Goal: Task Accomplishment & Management: Manage account settings

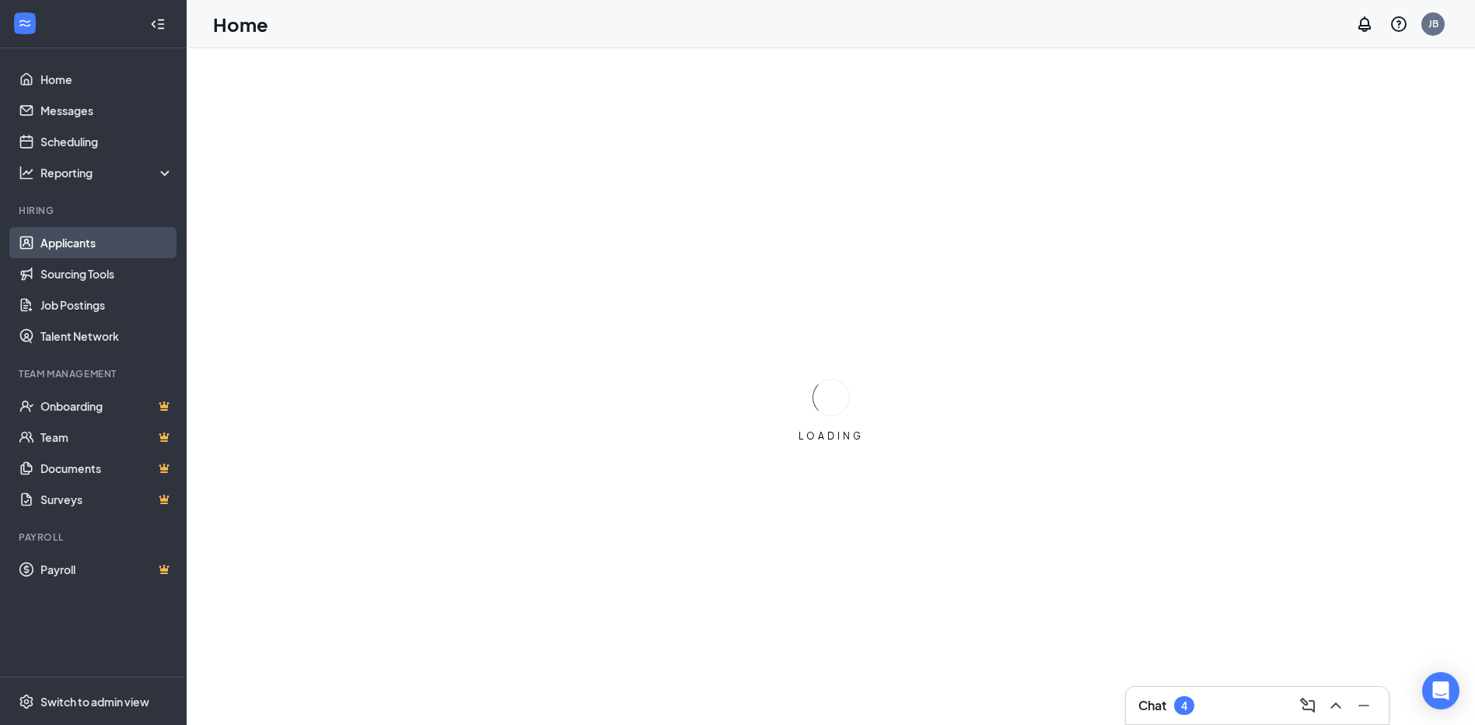
click at [78, 238] on link "Applicants" at bounding box center [106, 242] width 133 height 31
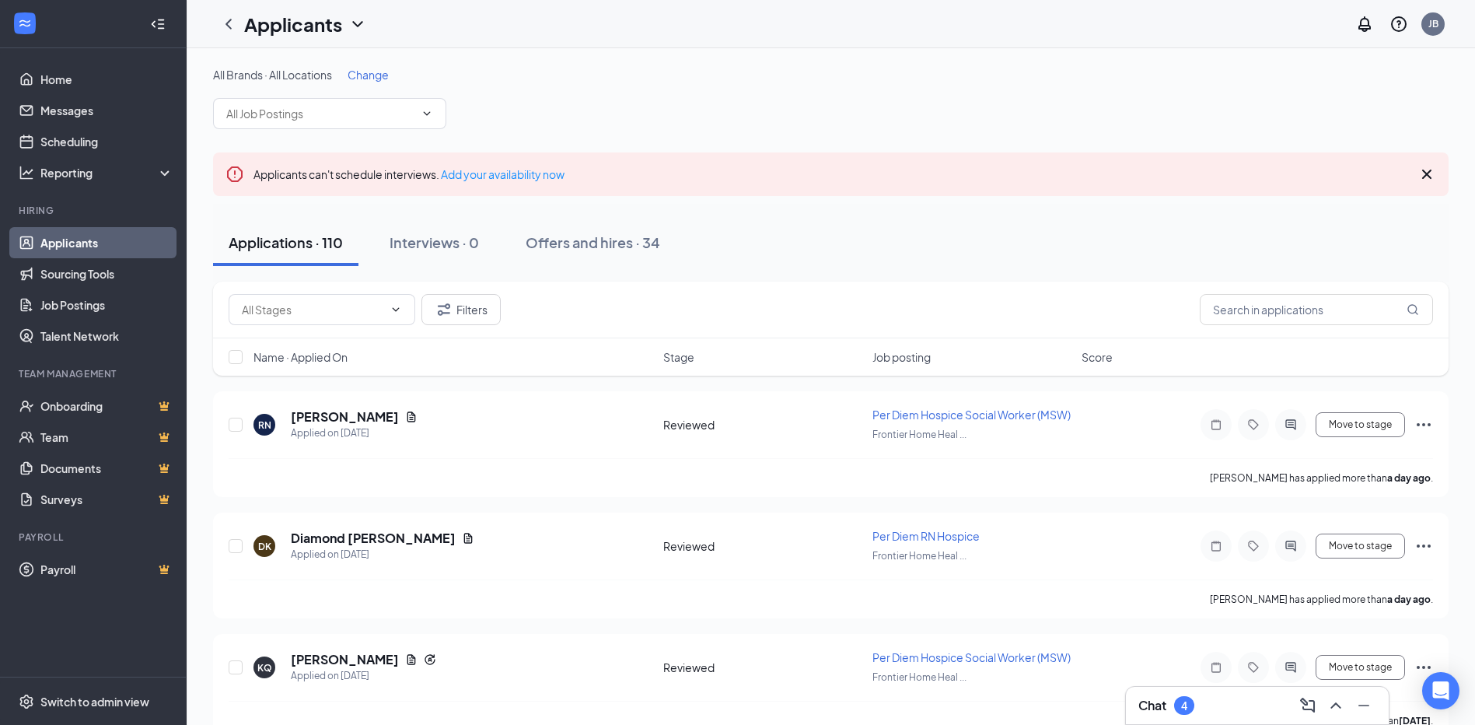
click at [363, 74] on span "Change" at bounding box center [368, 75] width 41 height 14
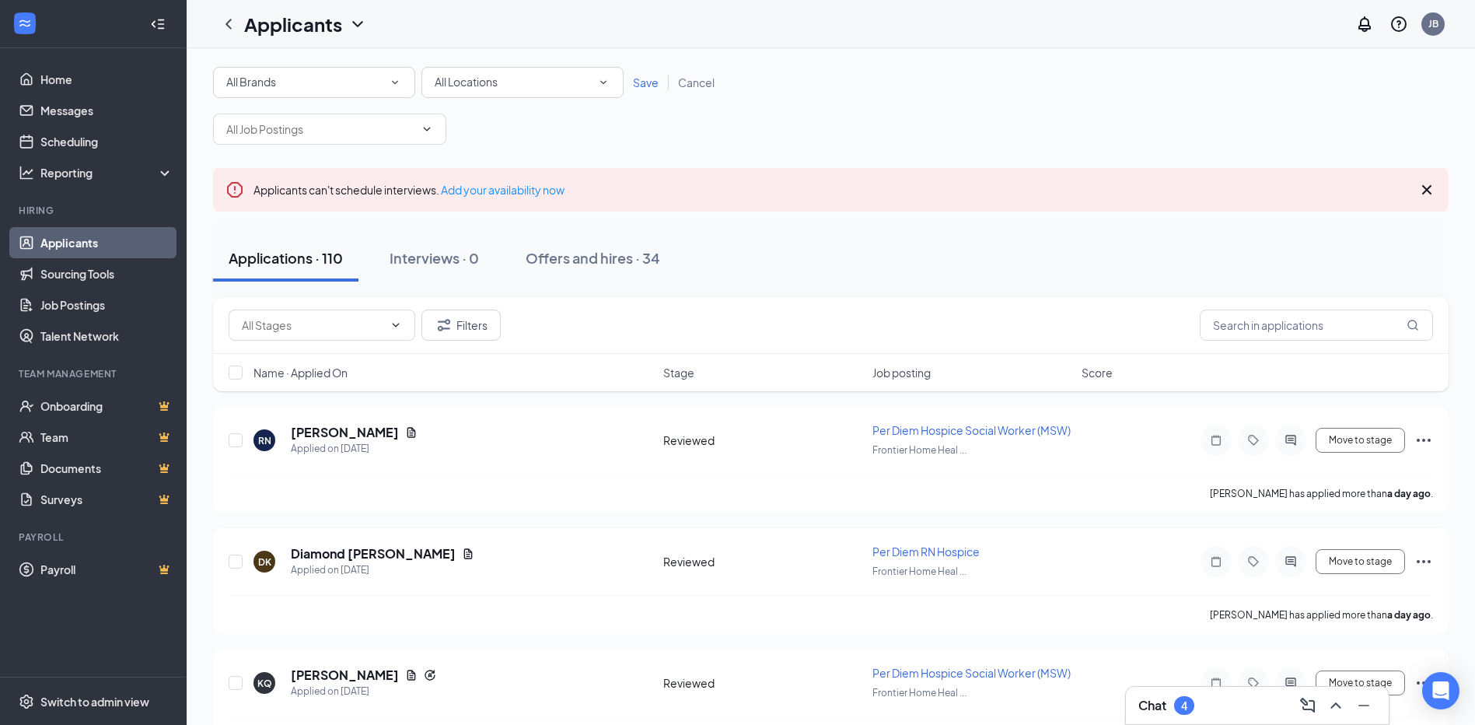
click at [394, 81] on icon "SmallChevronDown" at bounding box center [395, 82] width 14 height 14
click at [305, 167] on span "Custom Care Hospice" at bounding box center [281, 163] width 113 height 14
click at [640, 82] on span "Save" at bounding box center [646, 82] width 26 height 14
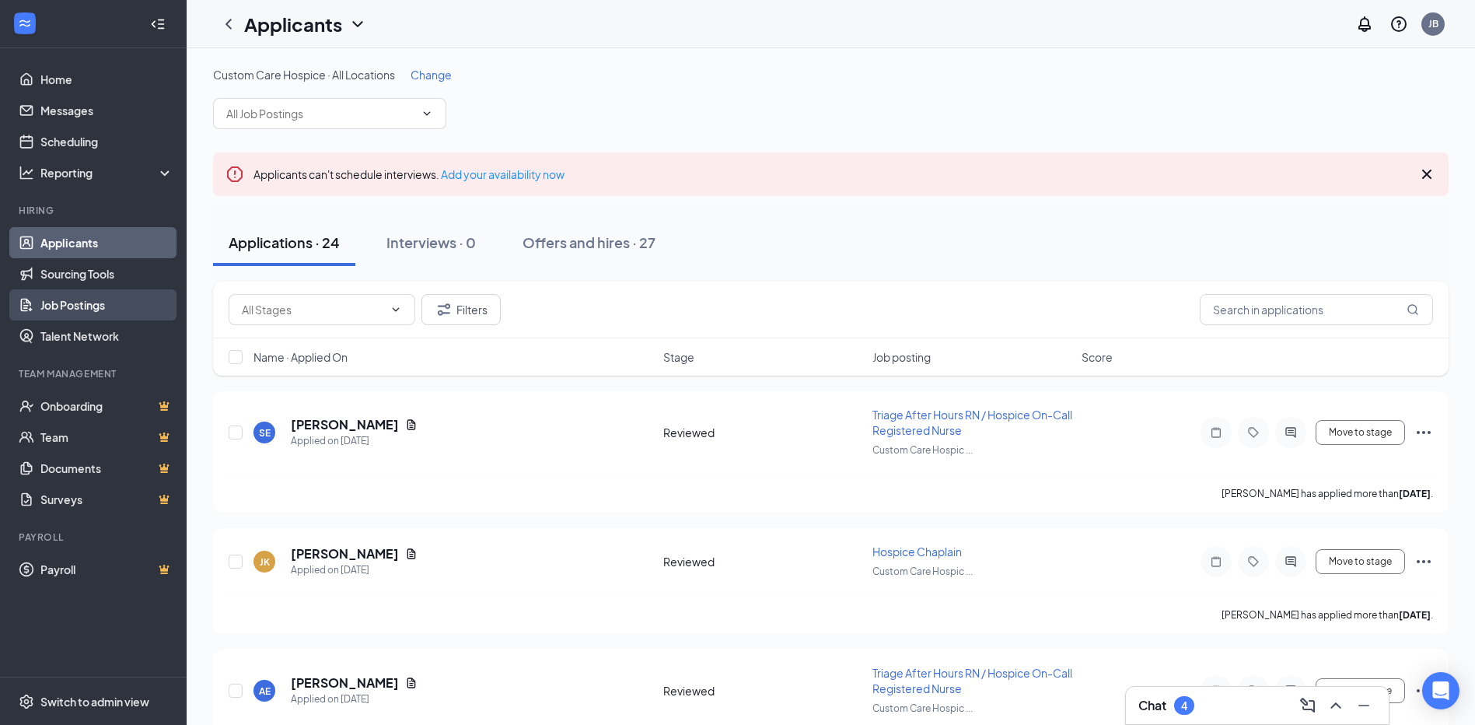
click at [96, 302] on link "Job Postings" at bounding box center [106, 304] width 133 height 31
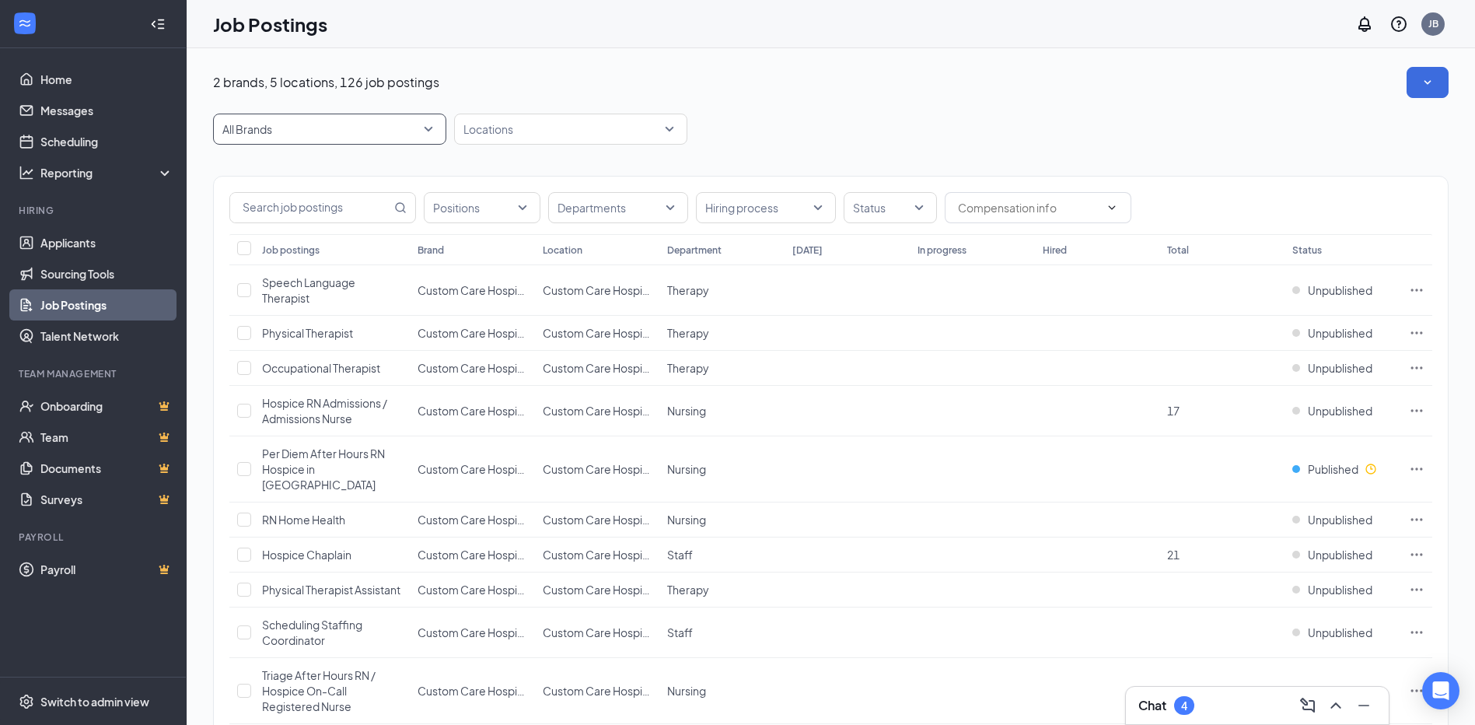
click at [426, 132] on span "All Brands" at bounding box center [329, 129] width 215 height 30
click at [322, 207] on p "Custom Care Hospice" at bounding box center [281, 209] width 113 height 16
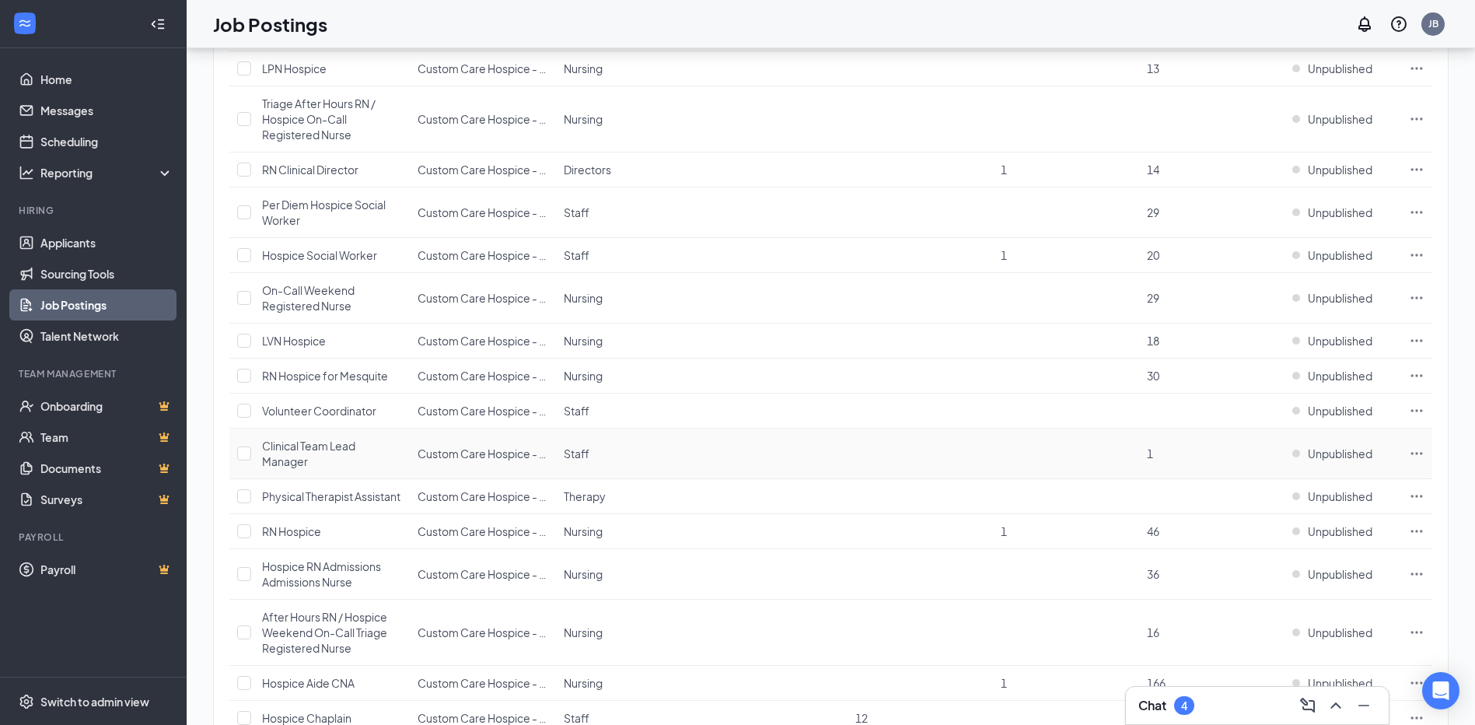
scroll to position [1812, 0]
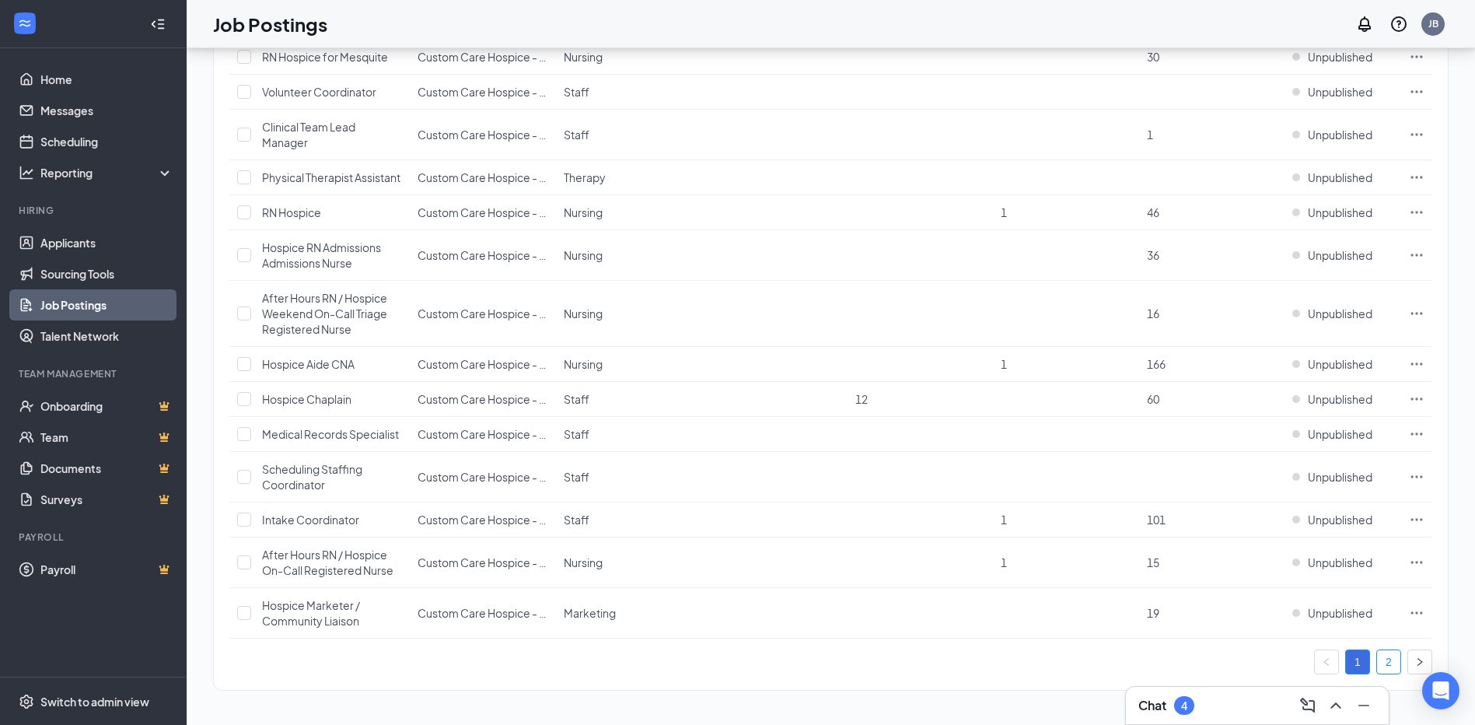
click at [1387, 660] on link "2" at bounding box center [1388, 661] width 23 height 23
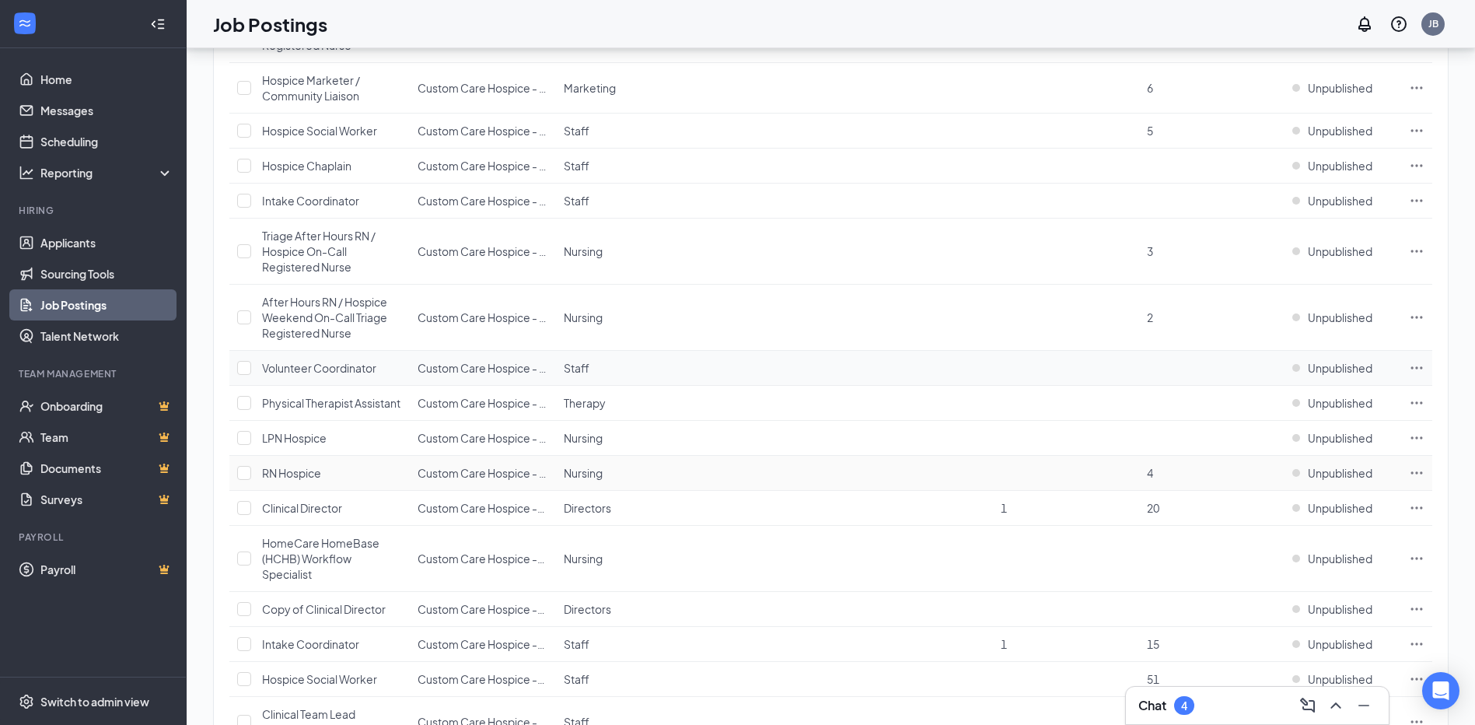
scroll to position [381, 0]
